Goal: Information Seeking & Learning: Check status

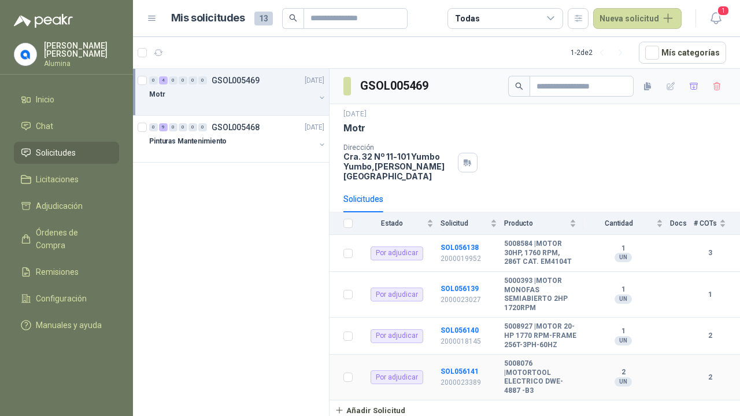
click at [467, 367] on b "SOL056141" at bounding box center [459, 371] width 38 height 8
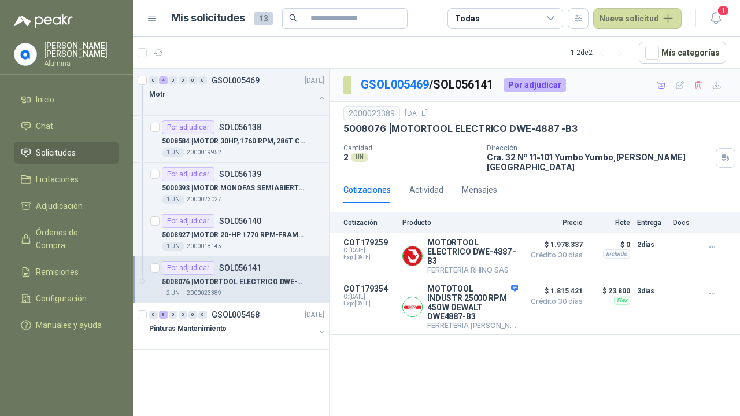
click at [242, 229] on p "5008927 | MOTOR 20-HP 1770 RPM-FRAME 256T-3PH-60HZ" at bounding box center [234, 234] width 144 height 11
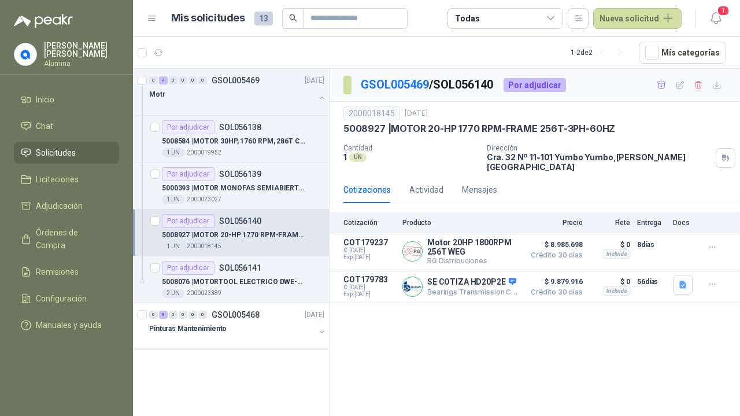
click at [238, 183] on p "5000393 | MOTOR MONOFAS SEMIABIERTO 2HP 1720RPM" at bounding box center [234, 188] width 144 height 11
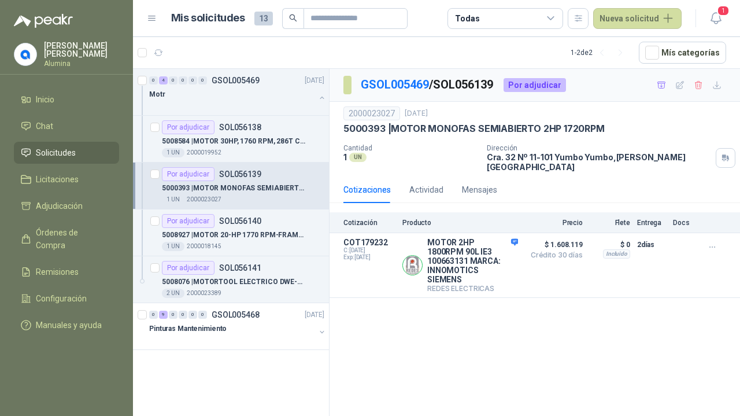
click at [247, 131] on div "Por adjudicar SOL056138" at bounding box center [211, 127] width 99 height 14
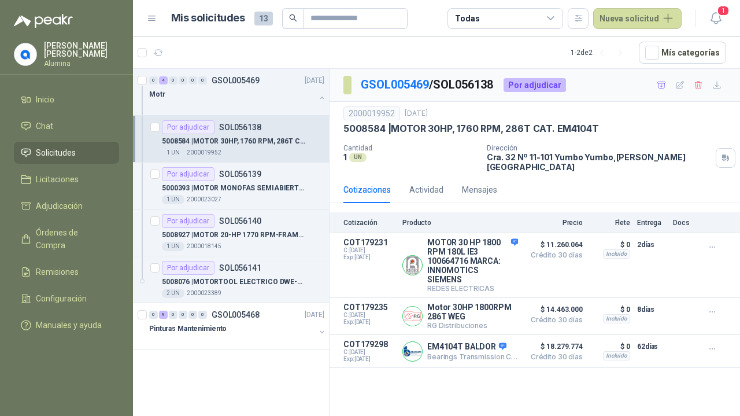
click at [225, 280] on p "5008076 | MOTORTOOL ELECTRICO DWE-4887 -B3" at bounding box center [234, 281] width 144 height 11
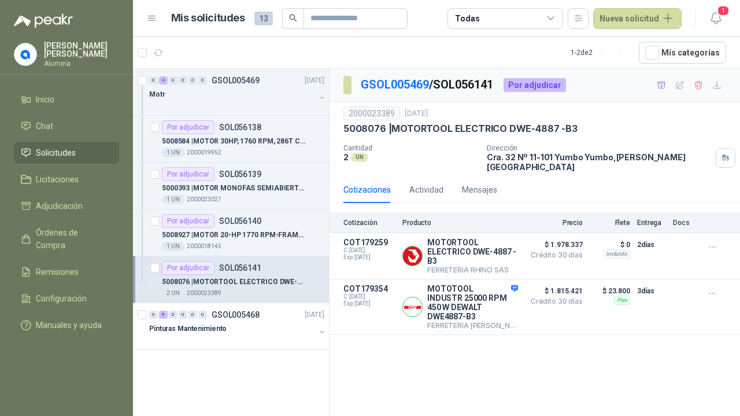
click at [0, 0] on button "Detalles" at bounding box center [0, 0] width 0 height 0
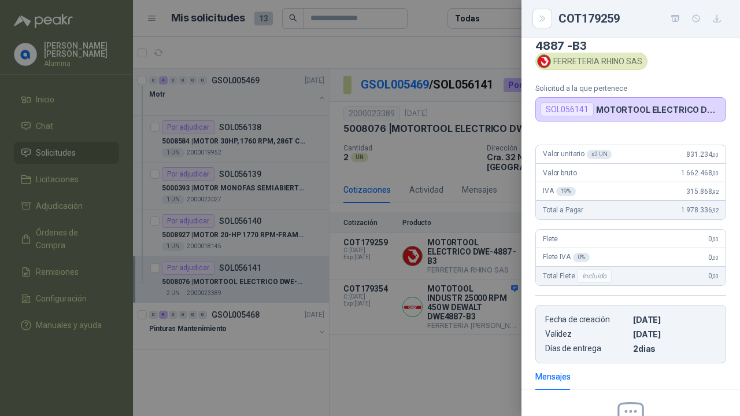
scroll to position [25, 0]
click at [540, 23] on button "Close" at bounding box center [542, 19] width 20 height 20
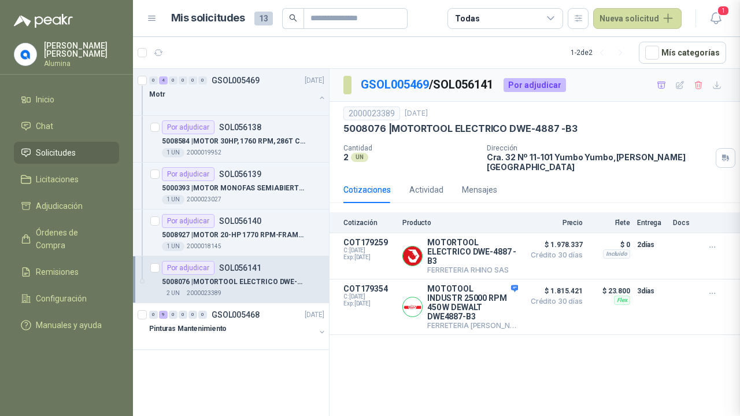
scroll to position [163, 0]
click at [712, 242] on icon "button" at bounding box center [712, 247] width 10 height 10
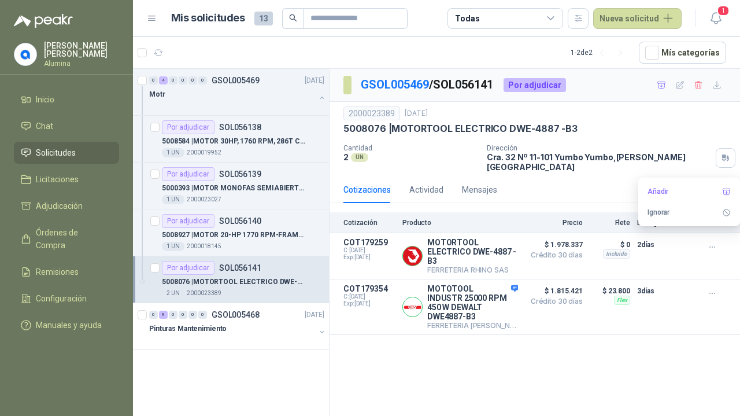
click at [591, 362] on div "GSOL005469 / SOL056141 Por adjudicar 2000023389 [DATE] 5008076 | MOTORTOOL ELEC…" at bounding box center [534, 244] width 410 height 351
click at [422, 183] on div "Actividad" at bounding box center [426, 189] width 34 height 13
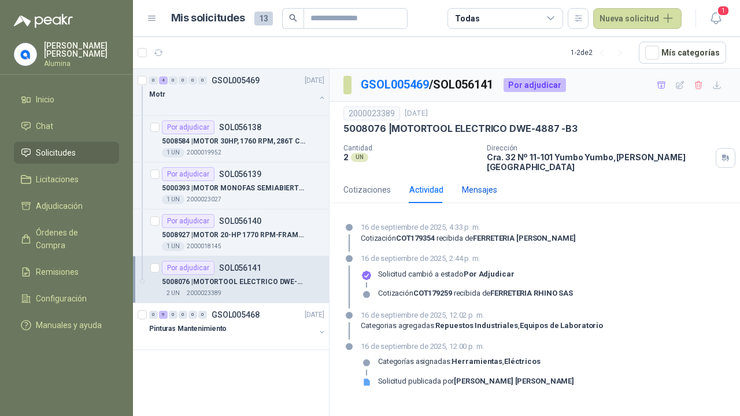
click at [481, 184] on div "Mensajes" at bounding box center [479, 189] width 35 height 13
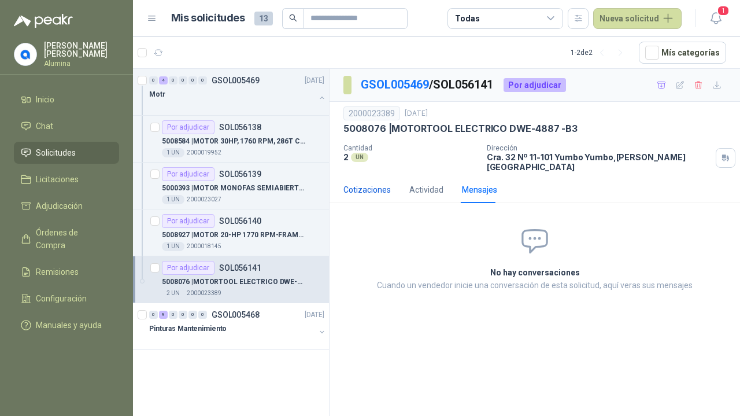
click at [362, 183] on div "Cotizaciones" at bounding box center [366, 189] width 47 height 13
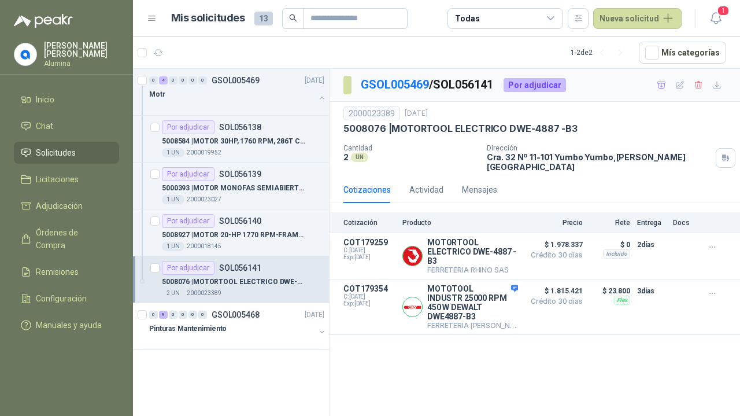
click at [709, 288] on icon "button" at bounding box center [712, 293] width 10 height 10
click at [544, 176] on div "Cotizaciones Actividad Mensajes" at bounding box center [534, 189] width 383 height 27
click at [718, 86] on icon "button" at bounding box center [717, 85] width 10 height 10
click at [0, 0] on button "Detalles" at bounding box center [0, 0] width 0 height 0
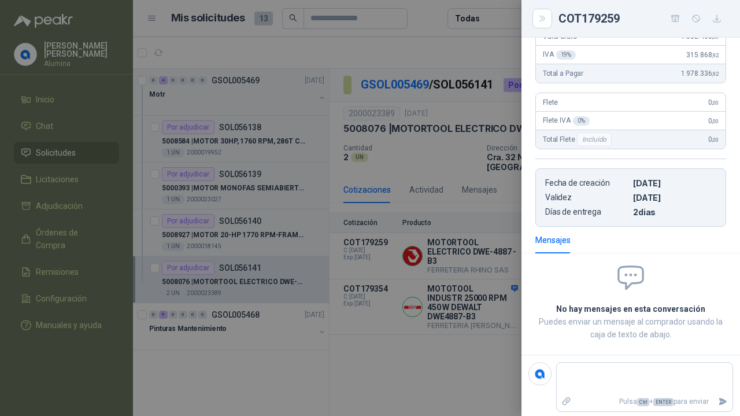
click at [544, 18] on icon "Close" at bounding box center [541, 19] width 5 height 6
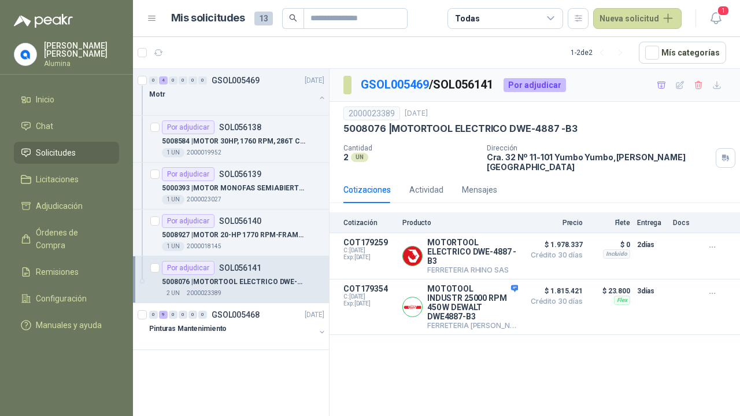
click at [0, 0] on button "Detalles" at bounding box center [0, 0] width 0 height 0
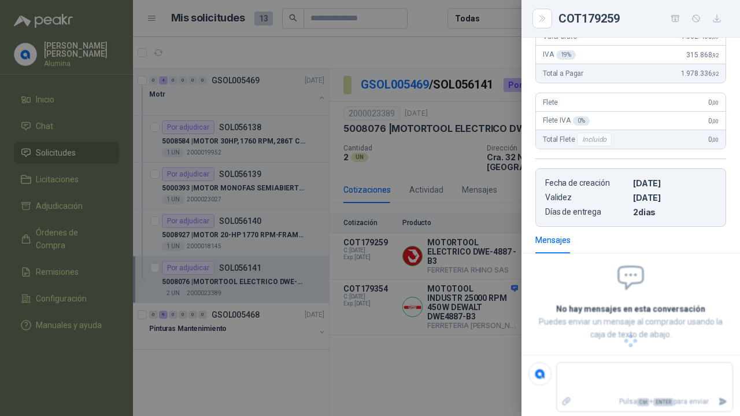
scroll to position [228, 0]
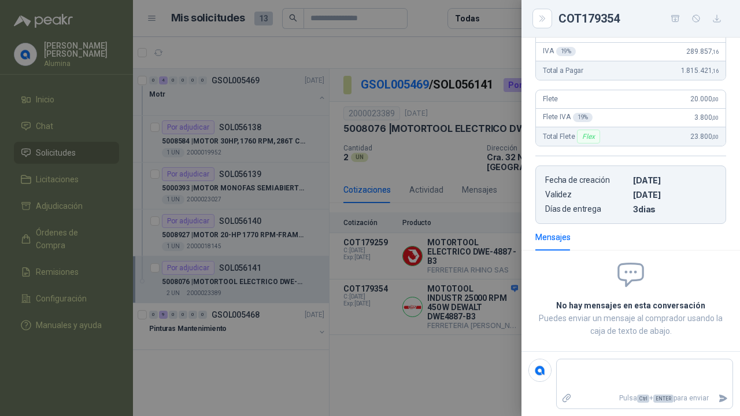
click at [543, 24] on button "Close" at bounding box center [542, 19] width 20 height 20
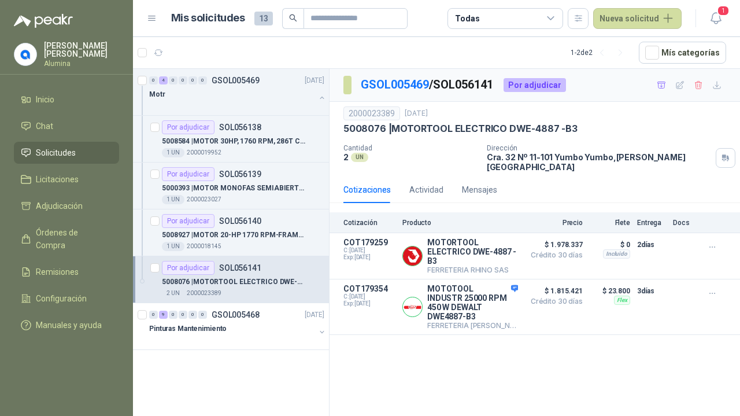
click at [0, 0] on button "Detalles" at bounding box center [0, 0] width 0 height 0
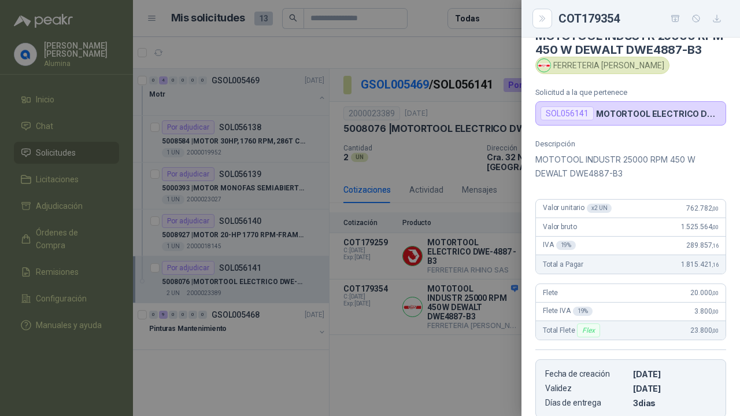
scroll to position [31, 0]
